Goal: Communication & Community: Share content

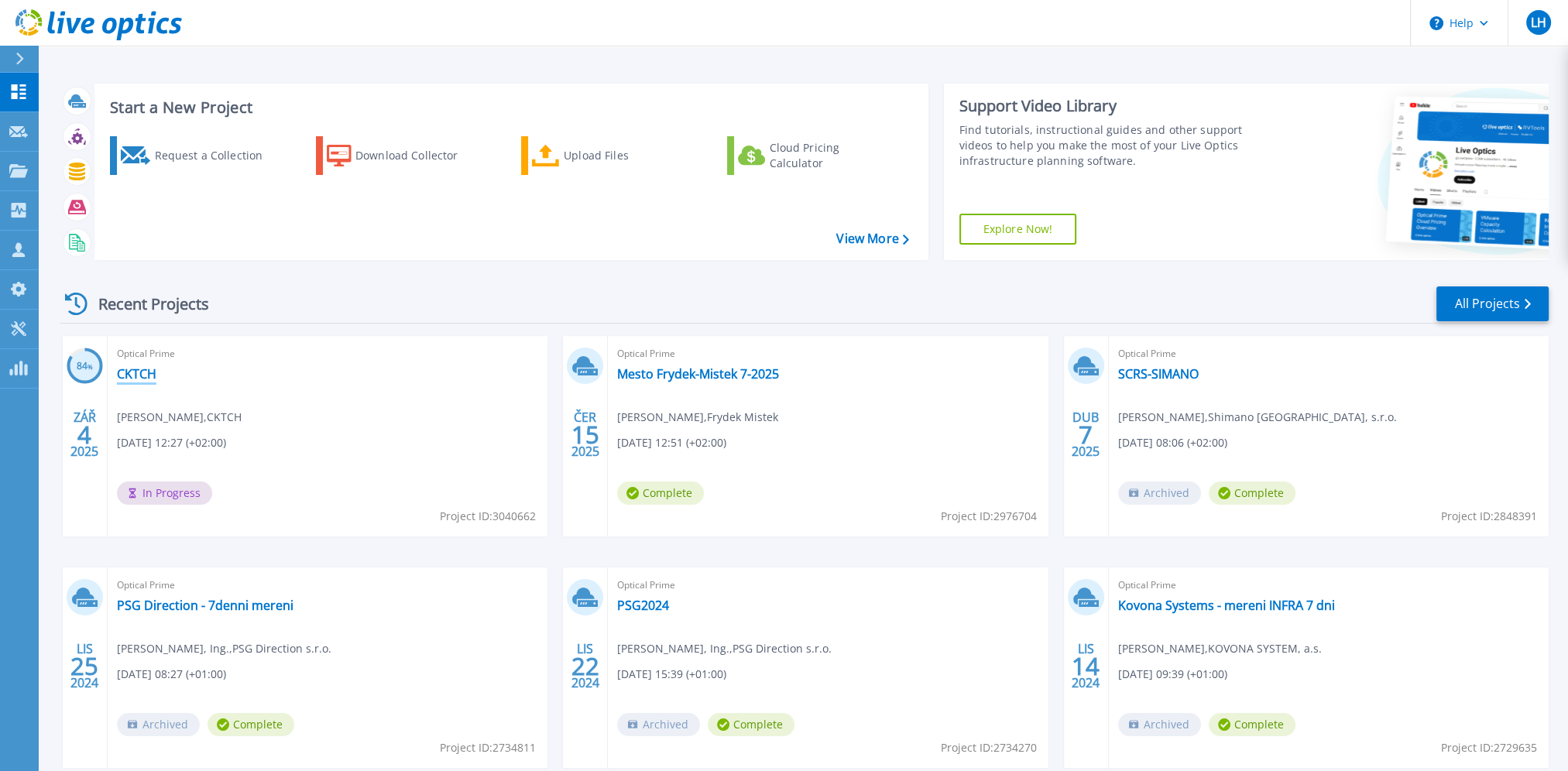
click at [142, 370] on link "CKTCH" at bounding box center [136, 373] width 39 height 15
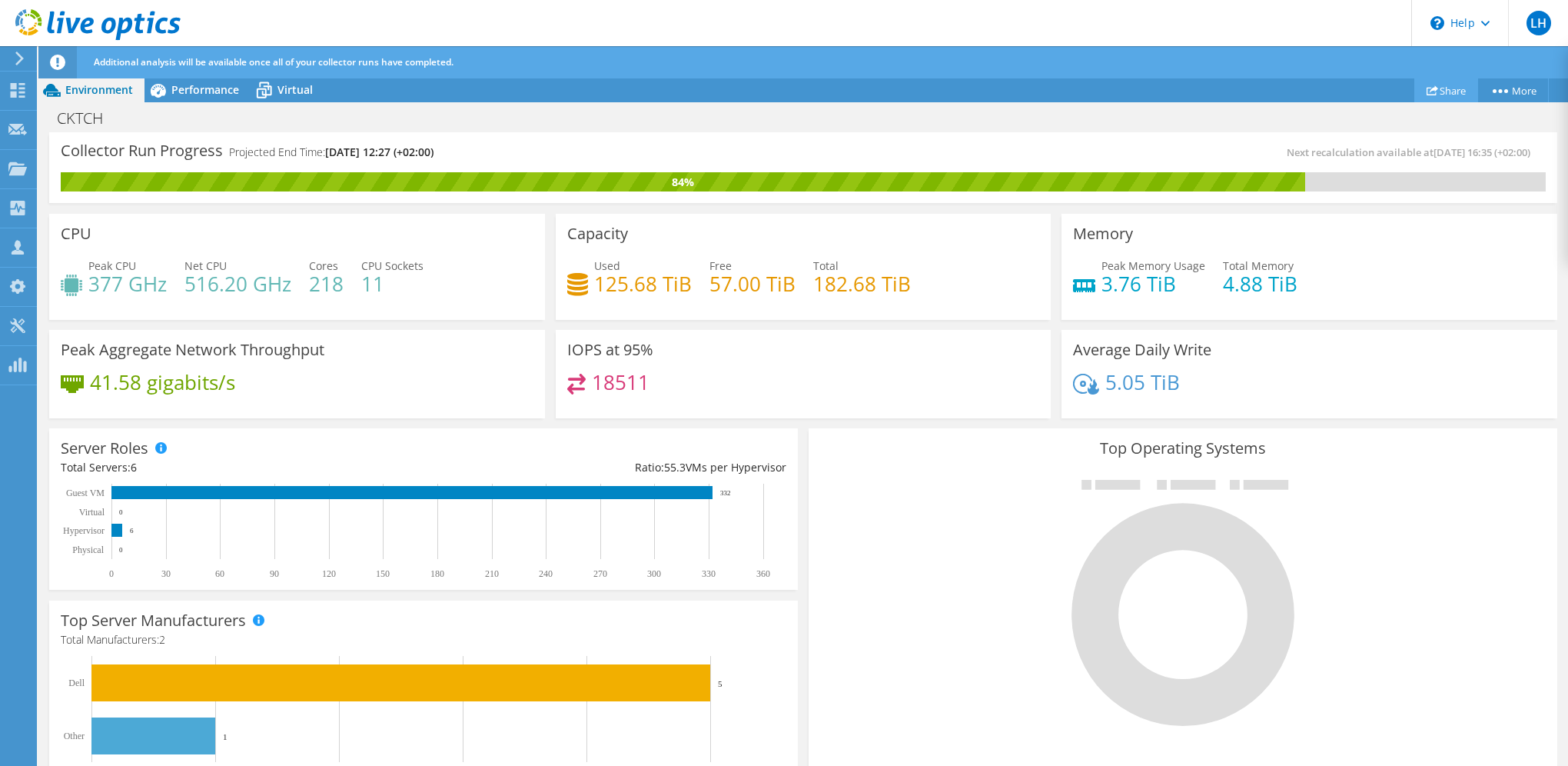
click at [1449, 88] on link "Share" at bounding box center [1446, 90] width 64 height 23
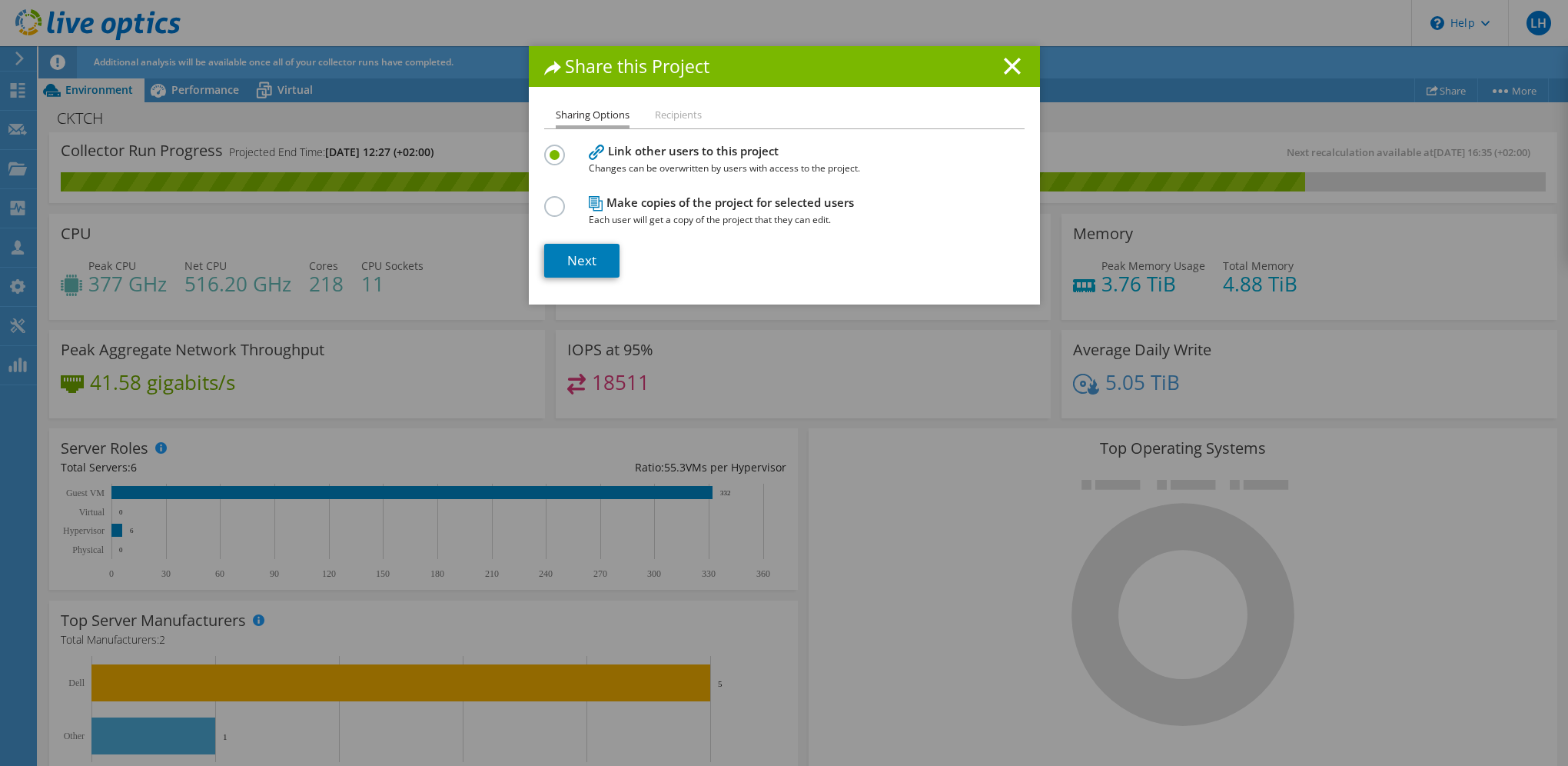
click at [689, 112] on li "Recipients" at bounding box center [678, 116] width 47 height 19
click at [576, 260] on link "Next" at bounding box center [581, 261] width 75 height 34
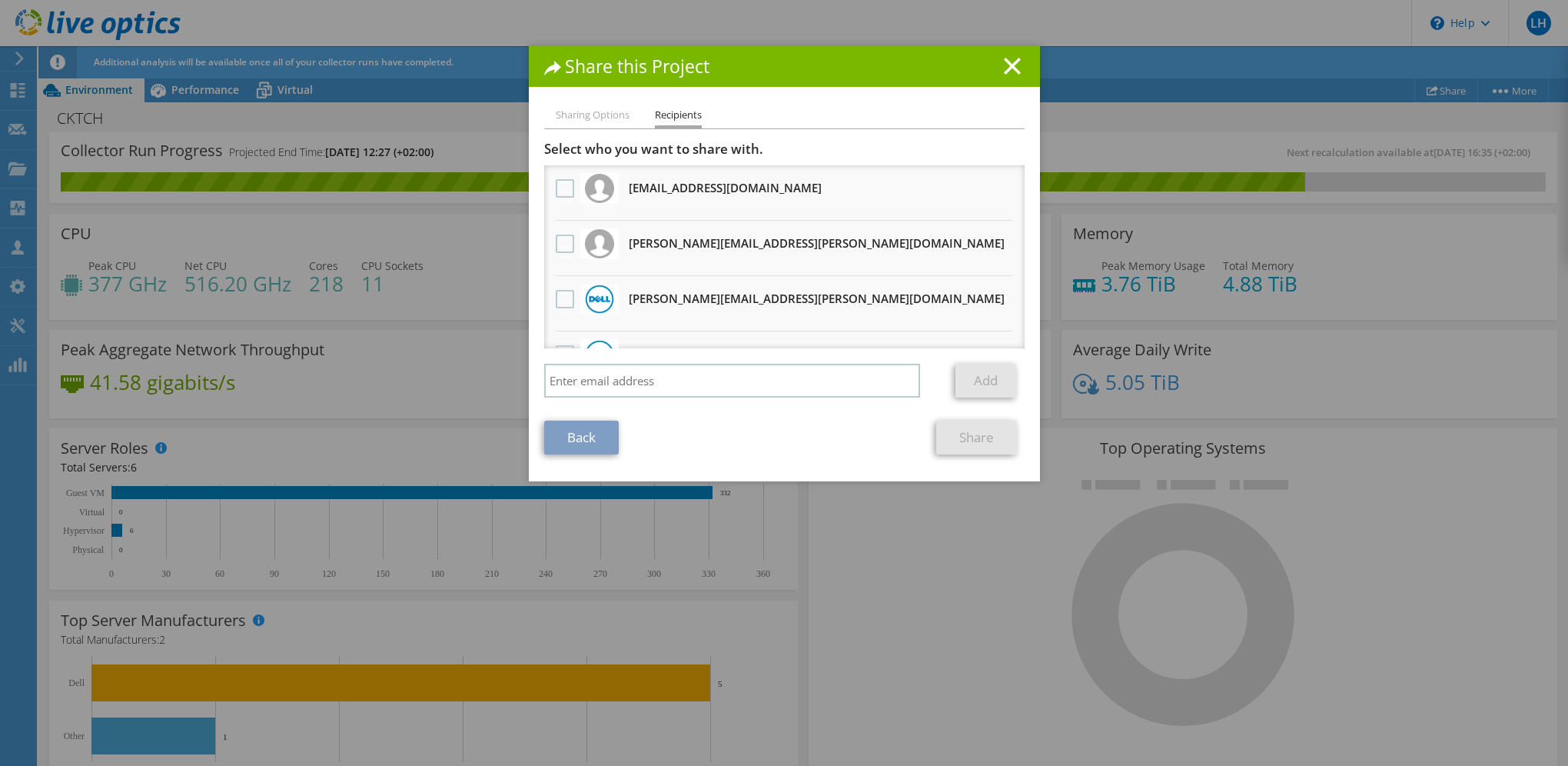
click at [617, 117] on li "Sharing Options" at bounding box center [593, 116] width 74 height 19
click at [574, 446] on link "Back" at bounding box center [581, 437] width 74 height 34
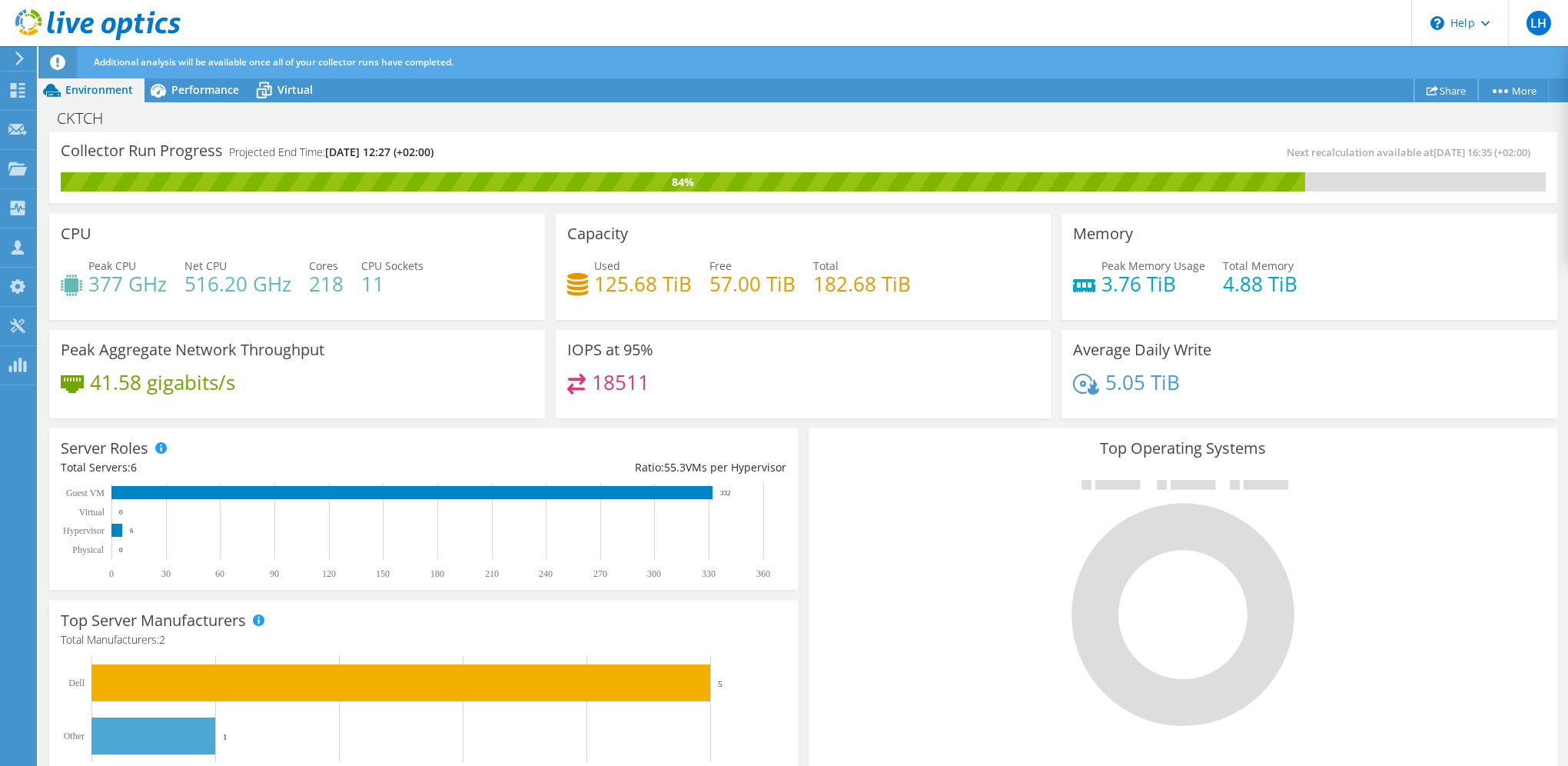
click at [1451, 86] on link "Share" at bounding box center [1446, 90] width 64 height 23
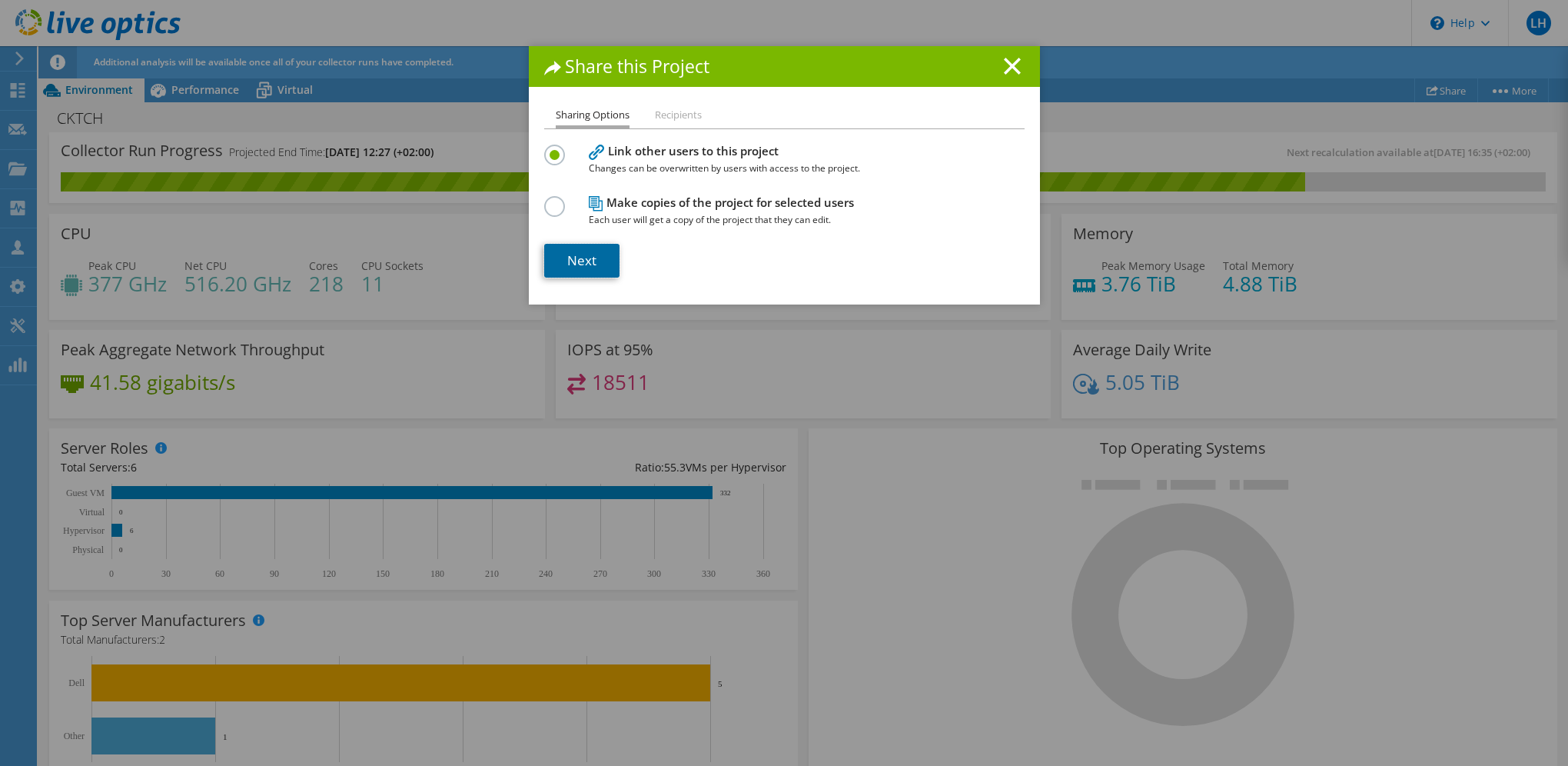
click at [592, 265] on link "Next" at bounding box center [581, 261] width 75 height 34
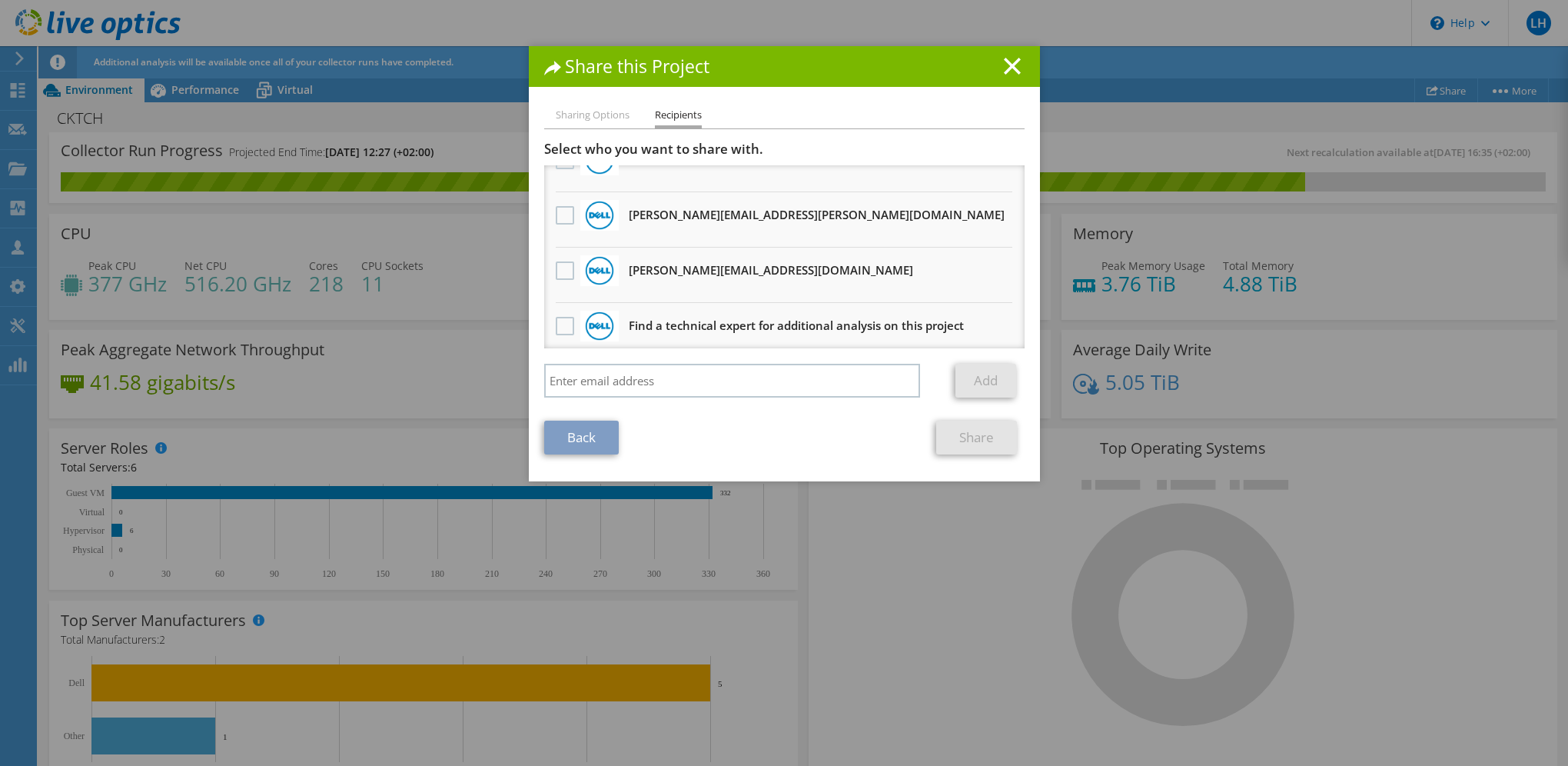
scroll to position [528, 0]
click at [1004, 71] on icon at bounding box center [1012, 66] width 17 height 17
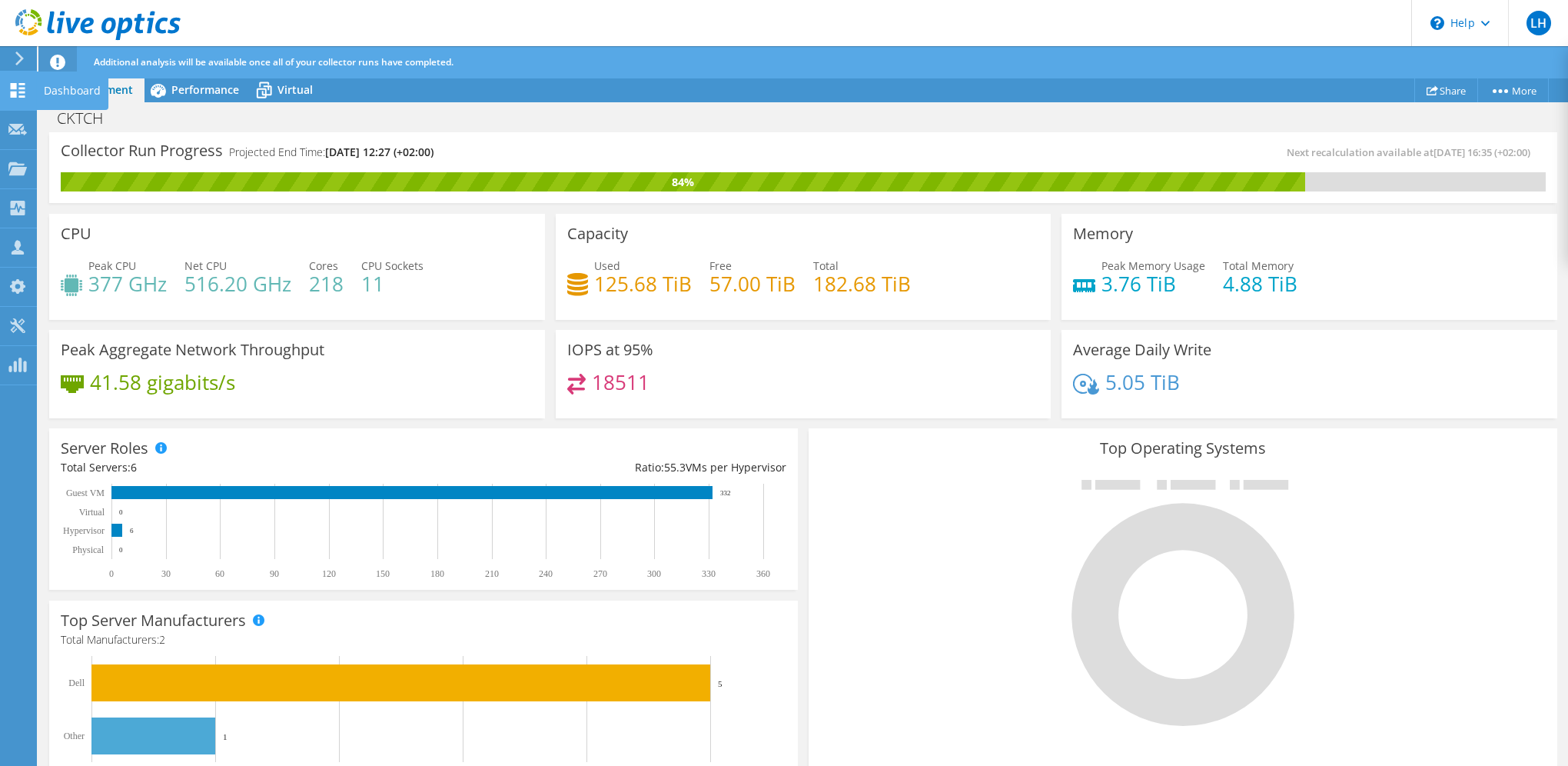
click at [8, 89] on icon at bounding box center [17, 91] width 19 height 15
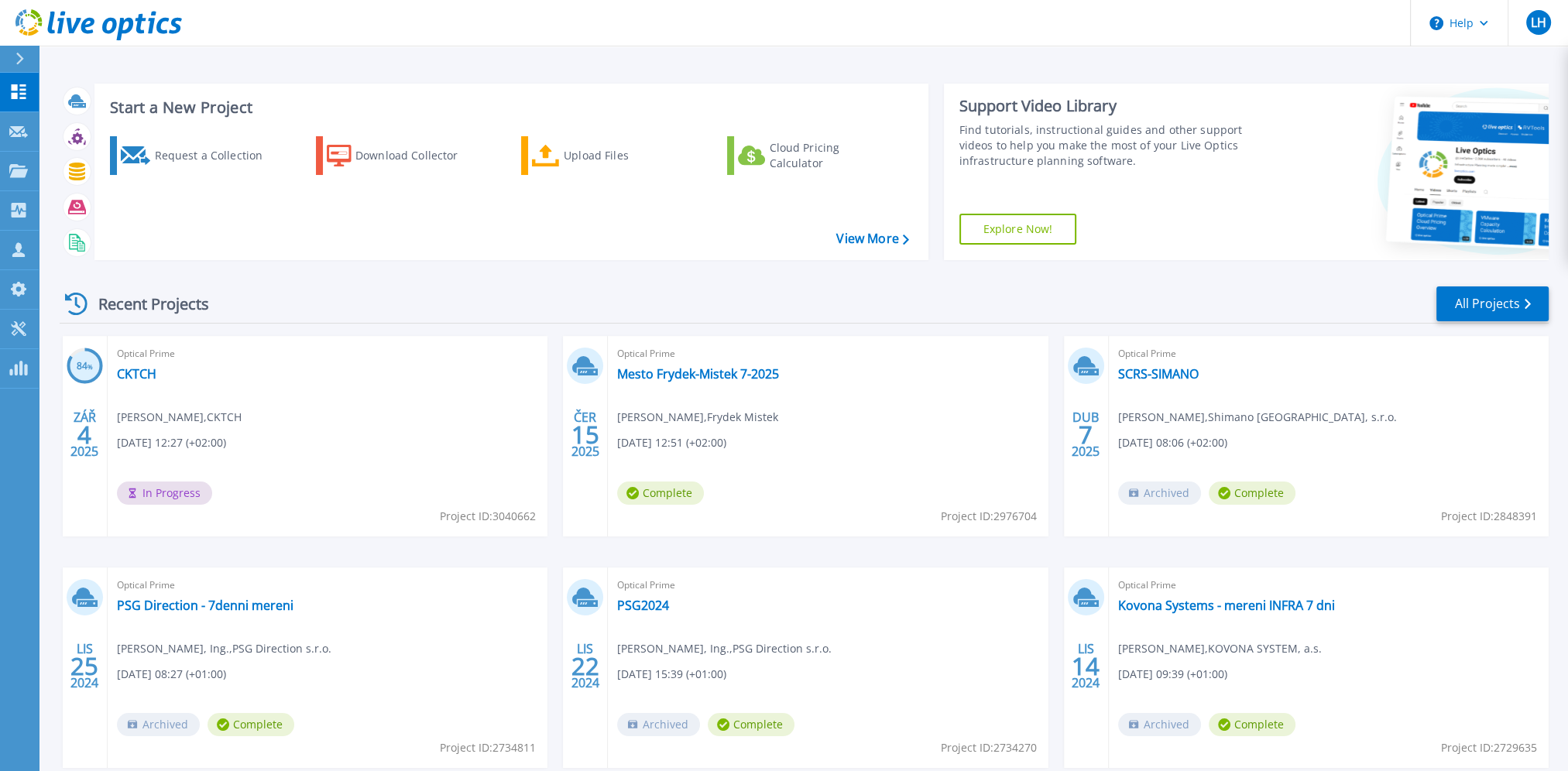
click at [520, 516] on span "Project ID: 3040662" at bounding box center [488, 516] width 96 height 17
copy span "3040662"
click at [139, 373] on link "CKTCH" at bounding box center [136, 373] width 39 height 15
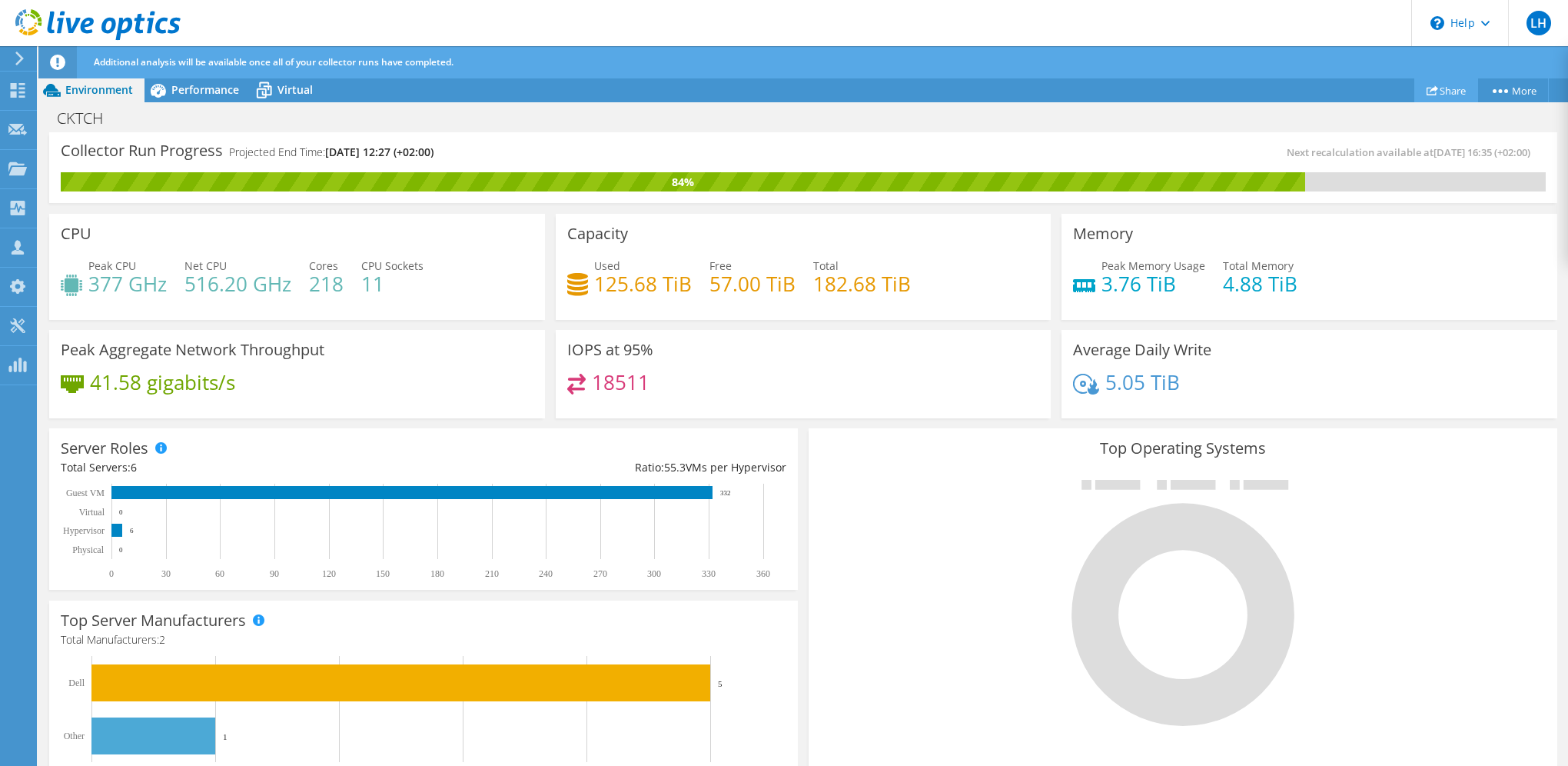
click at [1453, 86] on link "Share" at bounding box center [1446, 90] width 64 height 23
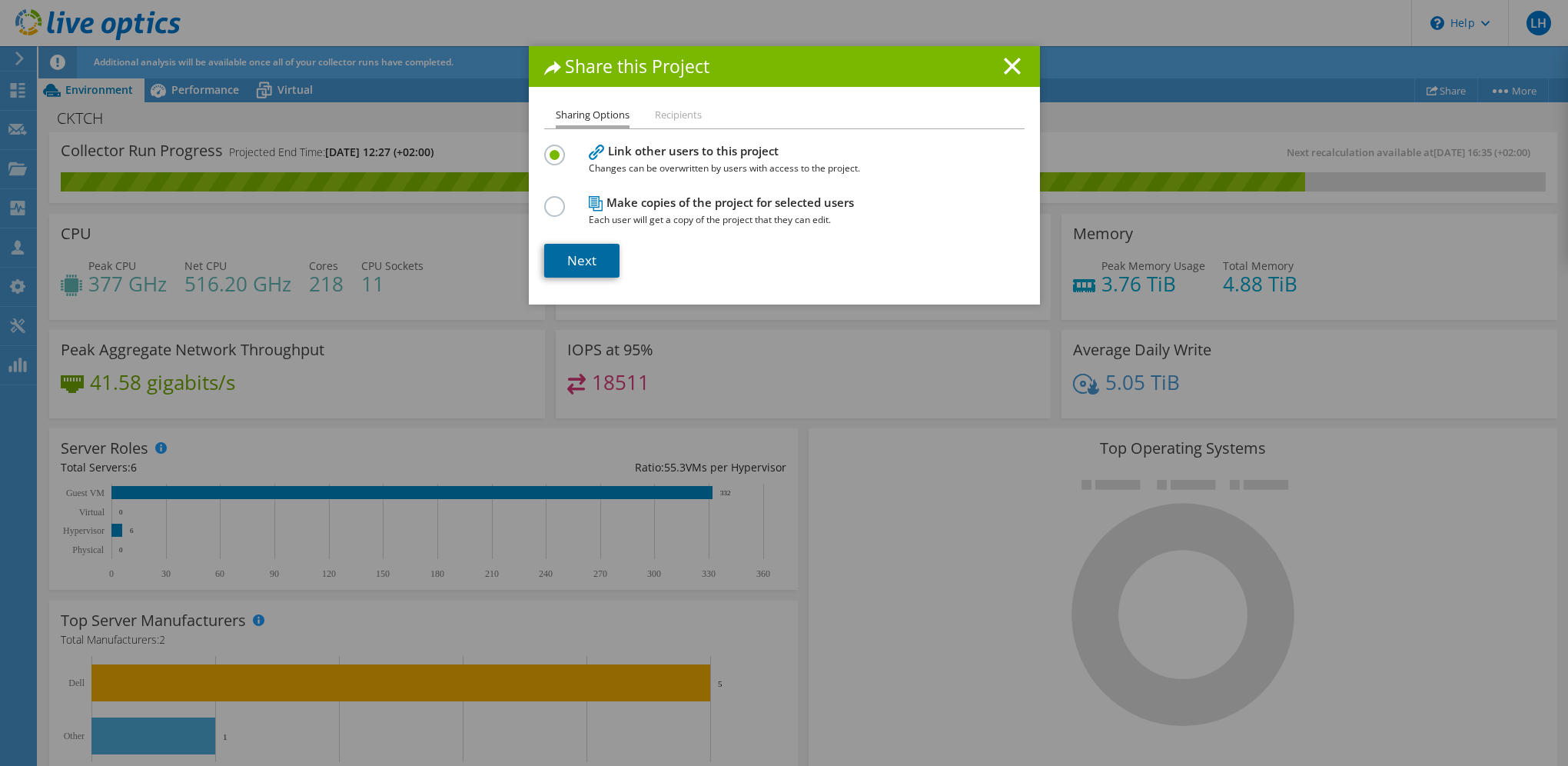
click at [587, 262] on link "Next" at bounding box center [581, 261] width 75 height 34
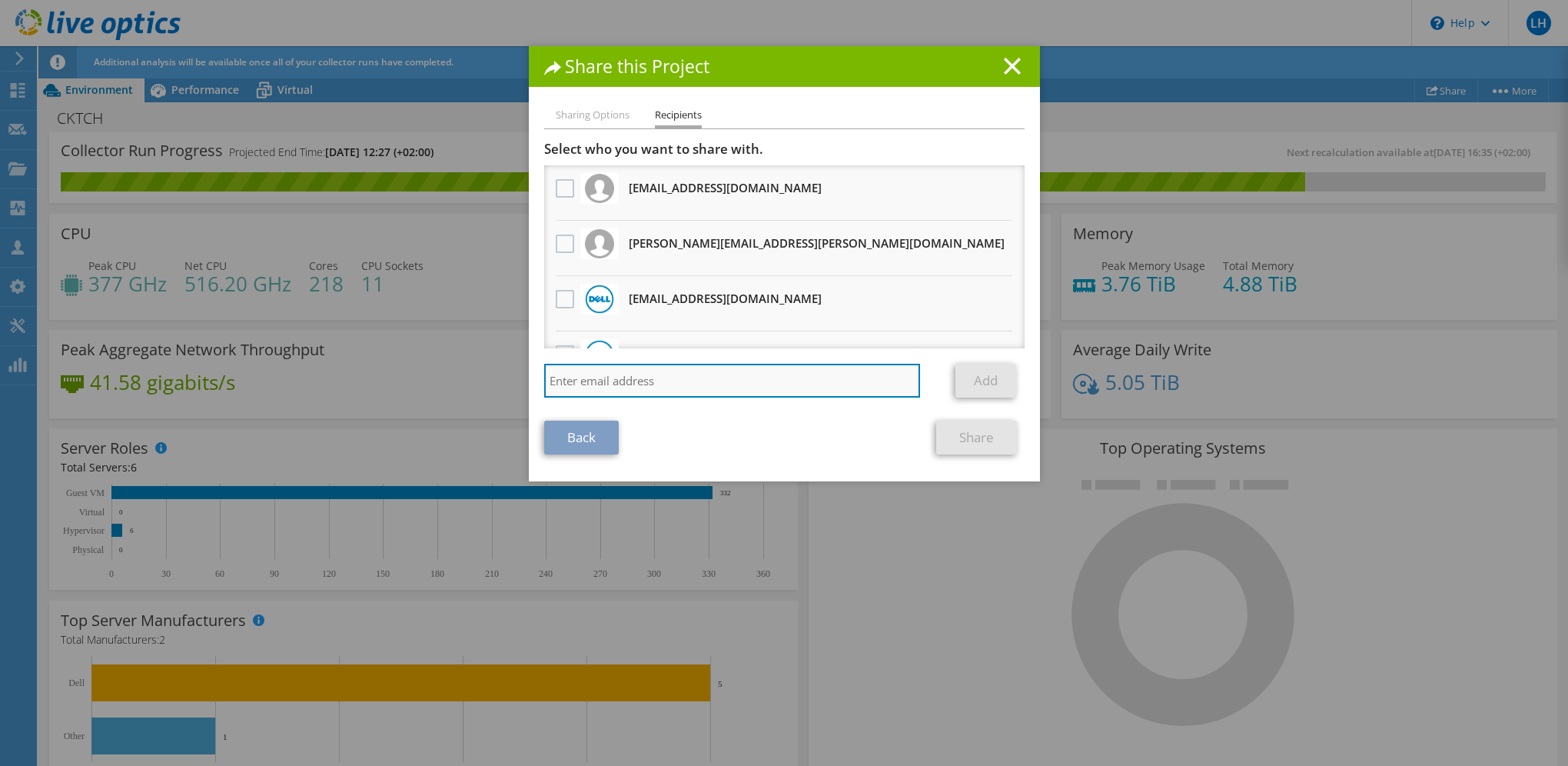
click at [597, 377] on input "search" at bounding box center [732, 381] width 376 height 34
paste input "vxrail_papi_client@liveoptics.com"
type input "vxrail_papi_client@liveoptics.com"
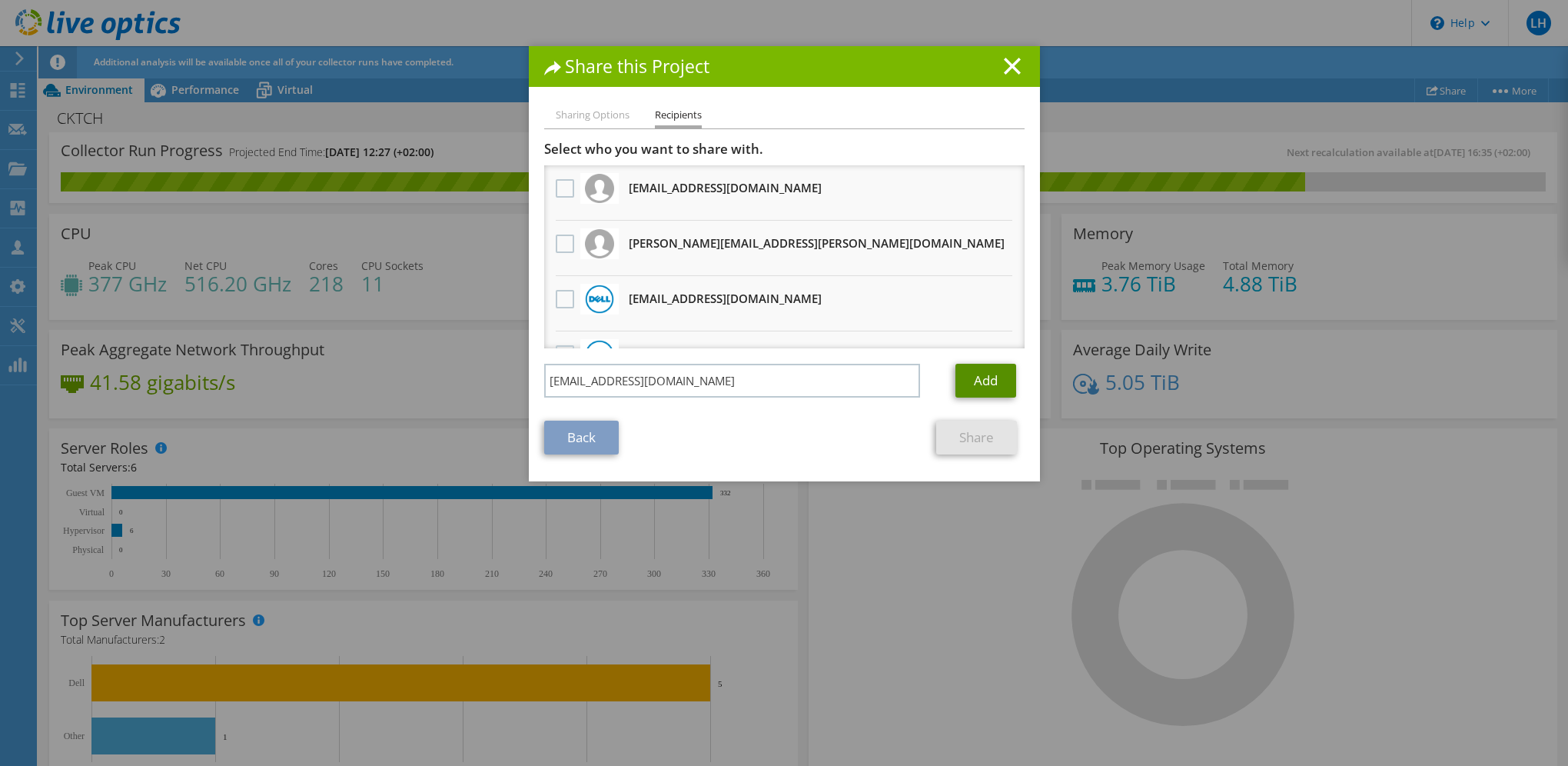
click at [984, 379] on link "Add" at bounding box center [985, 381] width 61 height 34
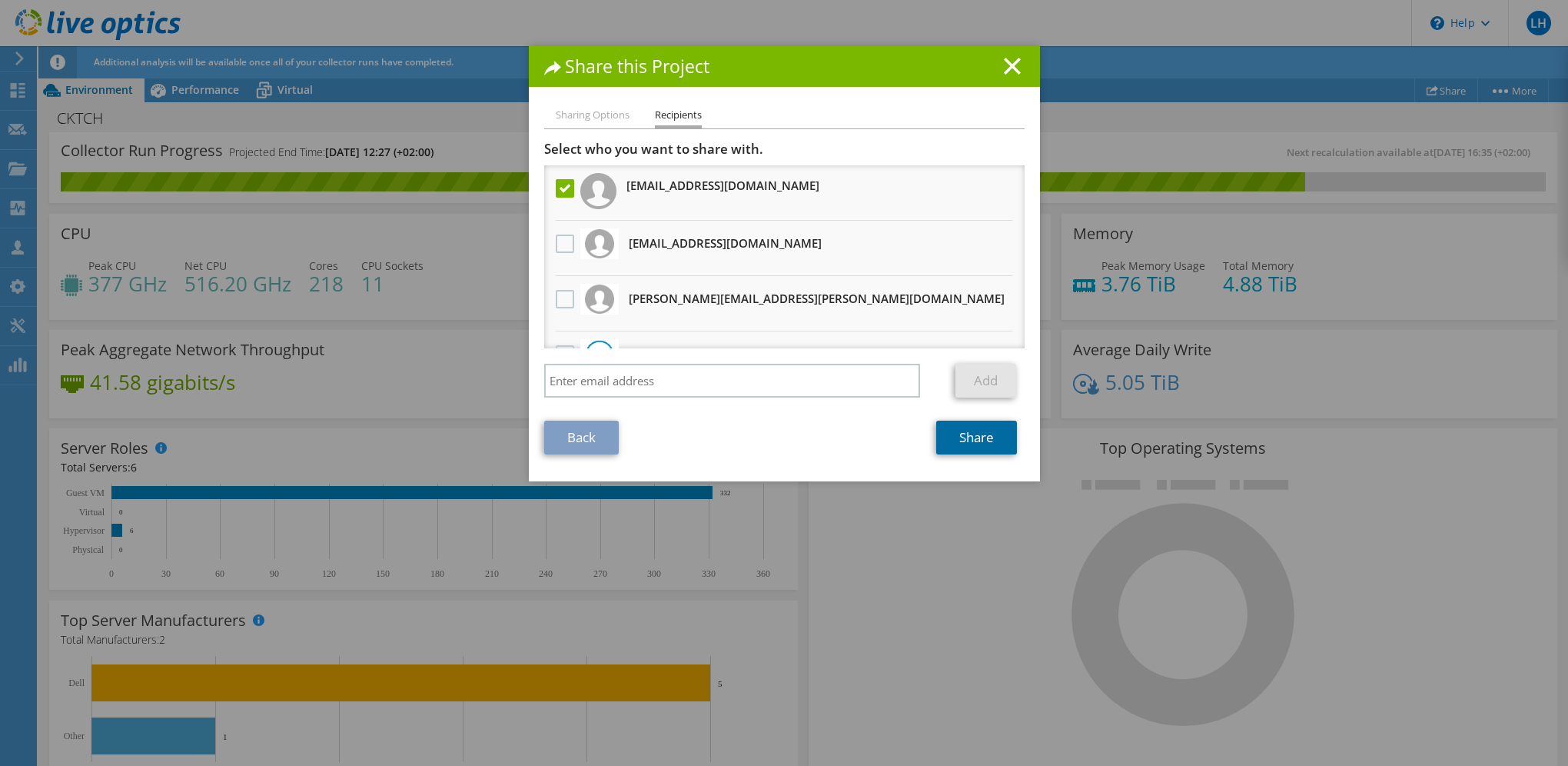
click at [984, 439] on link "Share" at bounding box center [977, 437] width 81 height 34
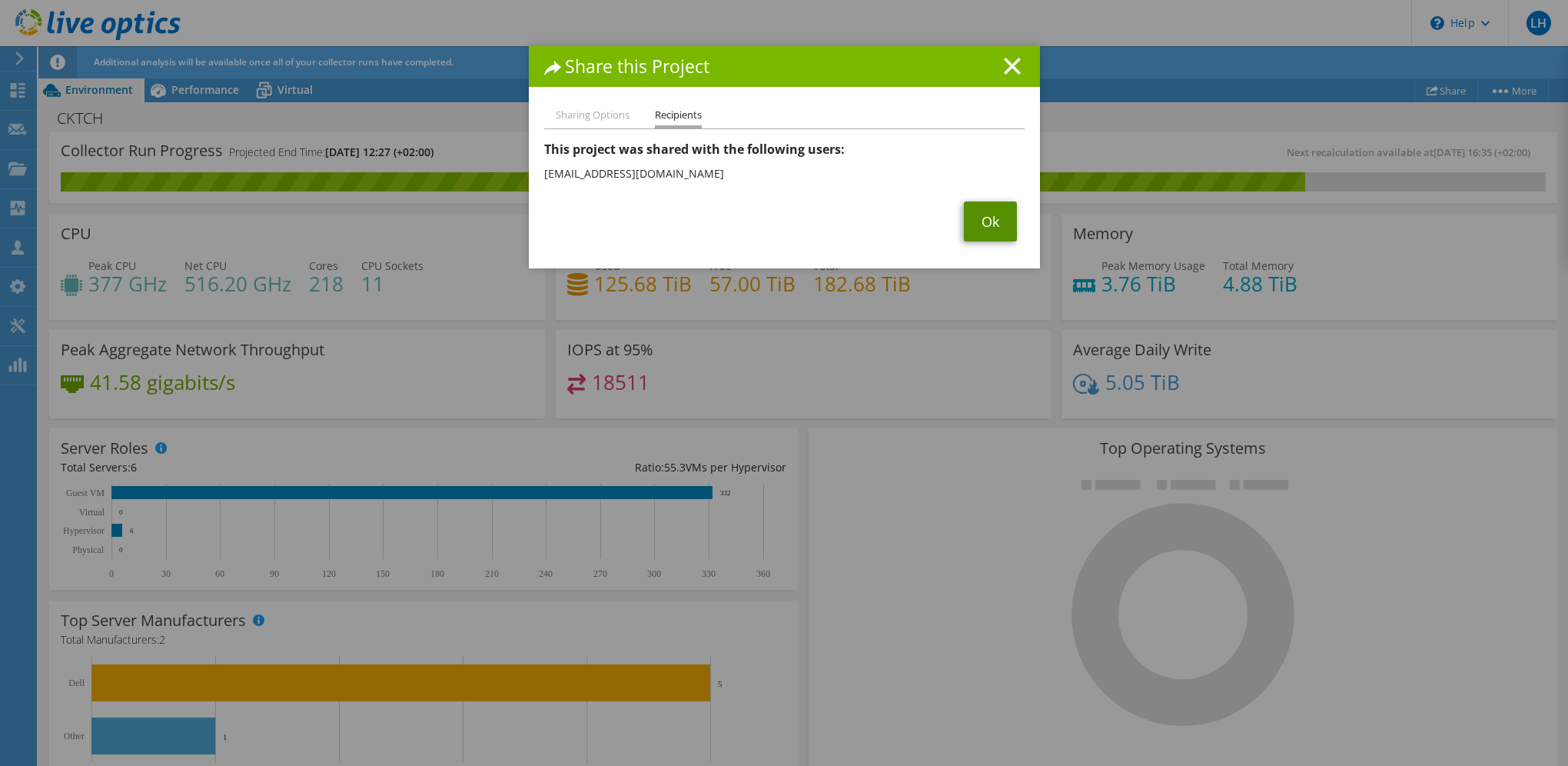
click at [986, 221] on link "Ok" at bounding box center [991, 221] width 53 height 40
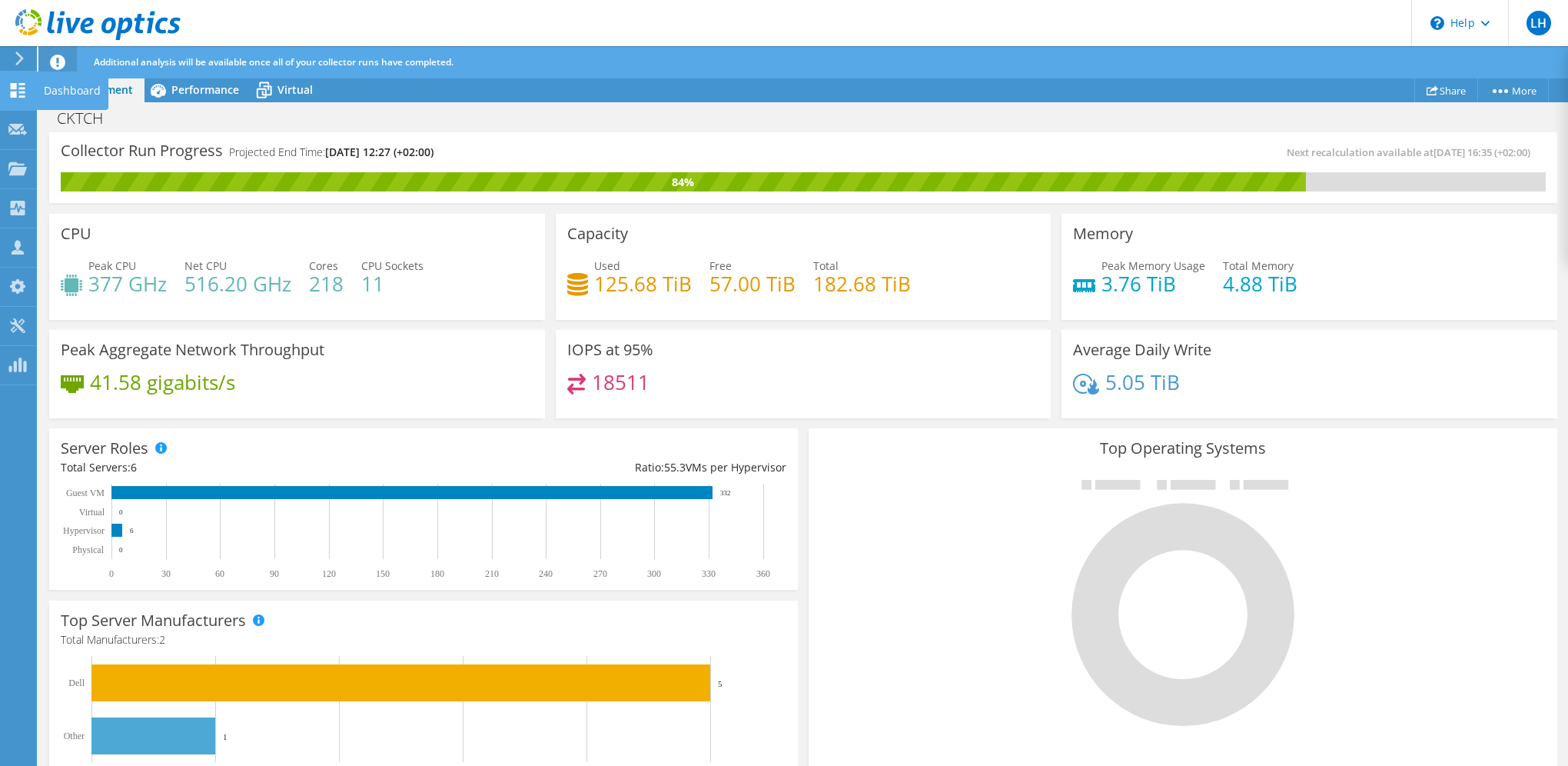
click at [11, 87] on use at bounding box center [18, 91] width 15 height 15
